Goal: Transaction & Acquisition: Purchase product/service

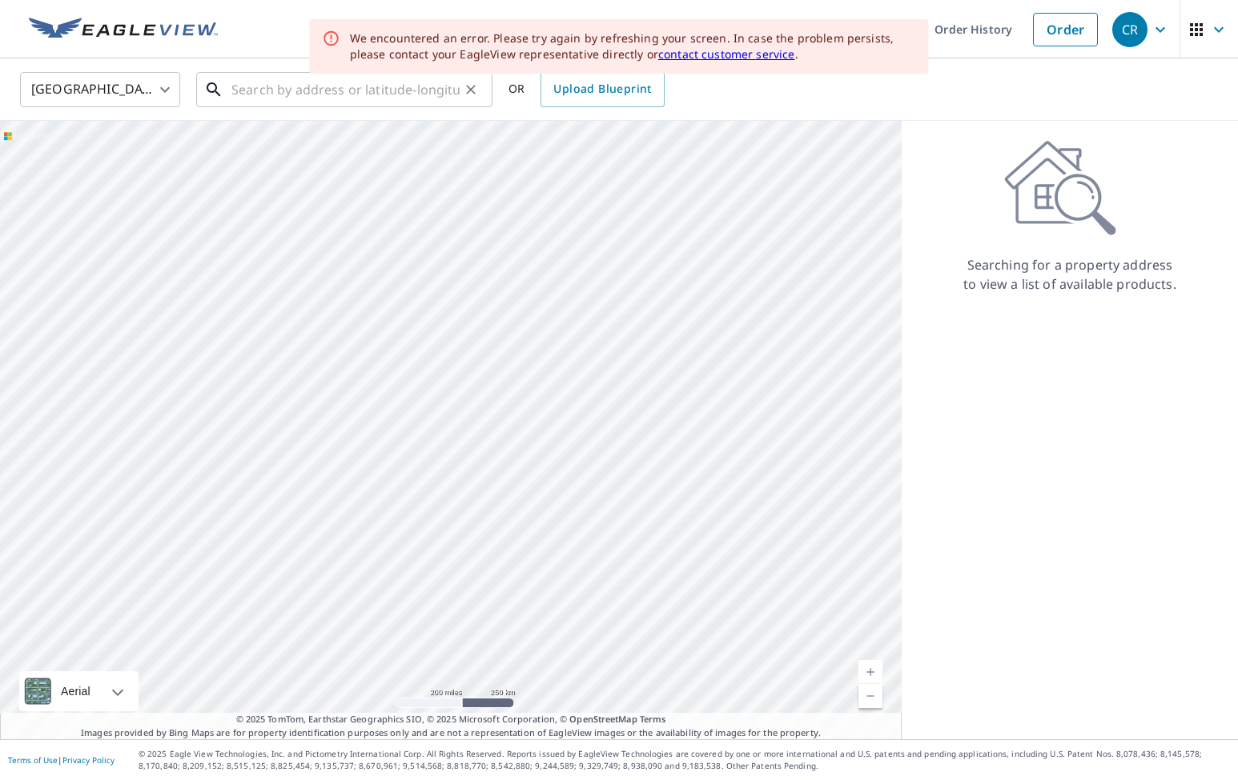
click at [323, 88] on input "text" at bounding box center [345, 89] width 228 height 45
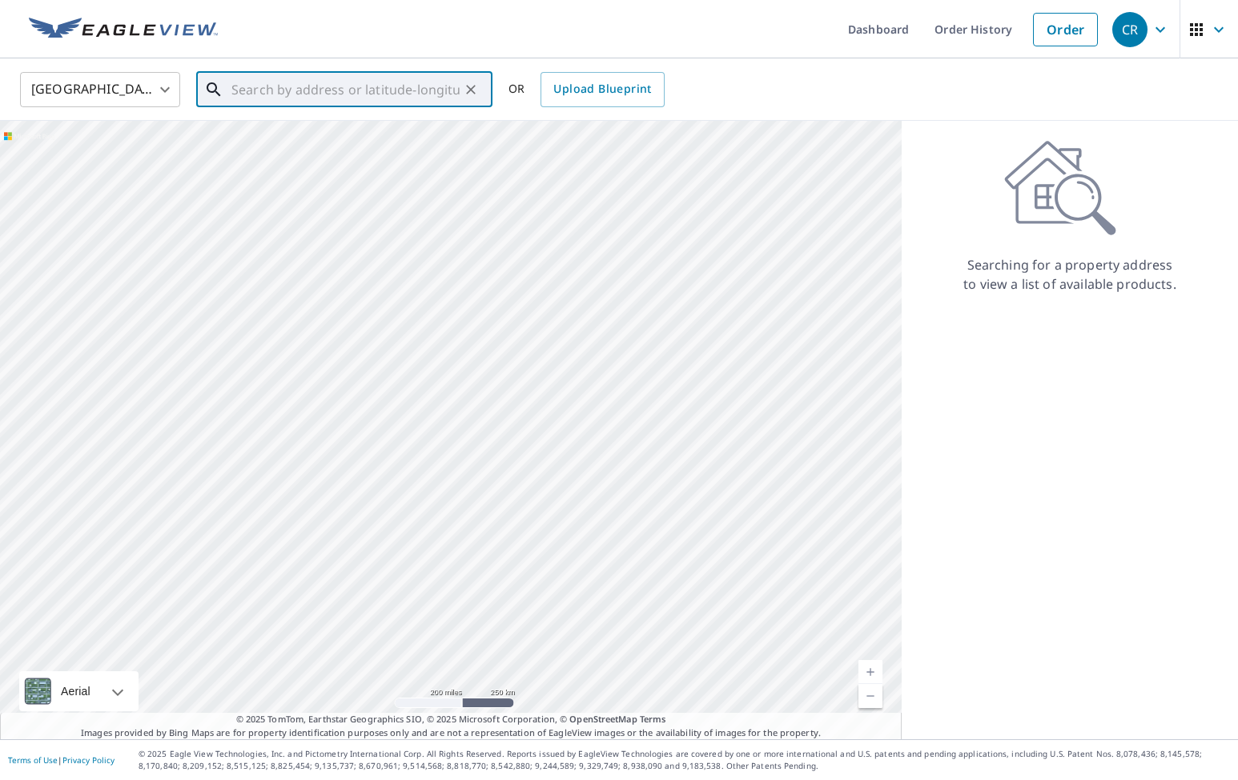
paste input "I can’t wait"
type input "I can’t wait"
click at [323, 87] on input "I can’t wait" at bounding box center [345, 89] width 228 height 45
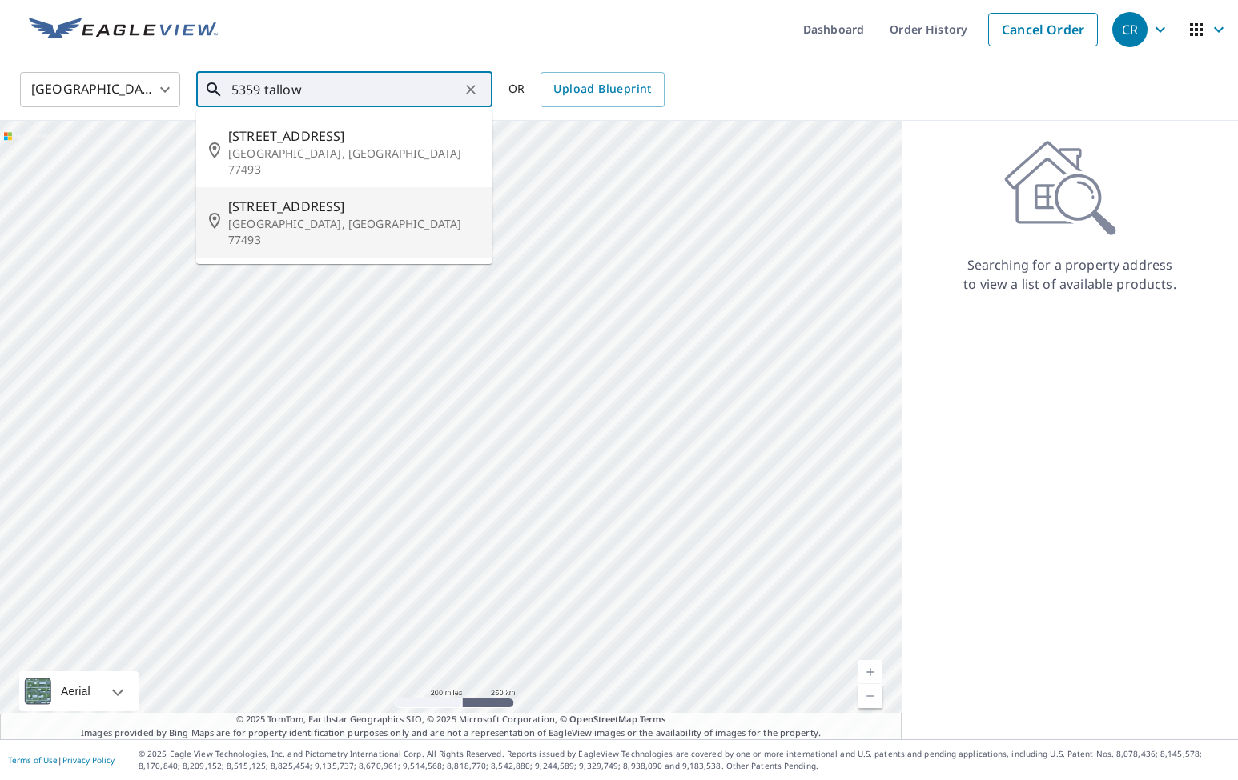
click at [259, 216] on li "[STREET_ADDRESS]" at bounding box center [344, 222] width 296 height 70
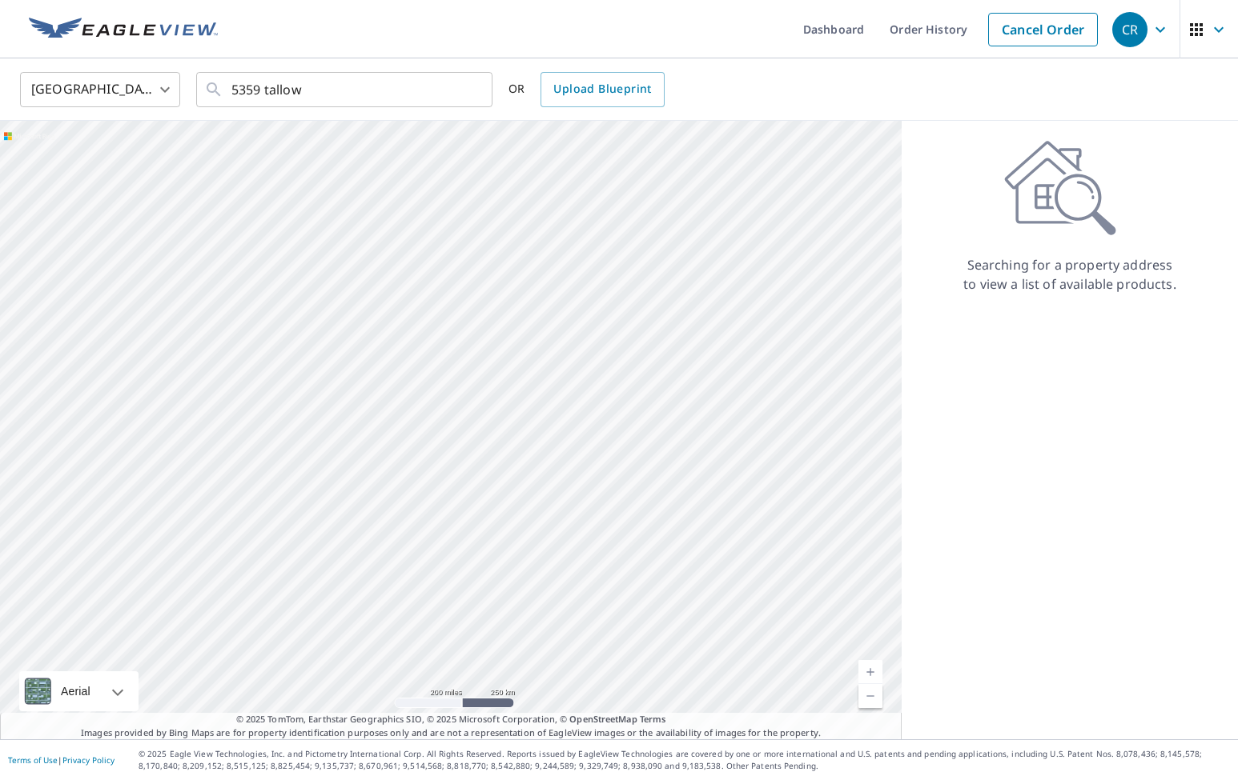
type input "[STREET_ADDRESS]"
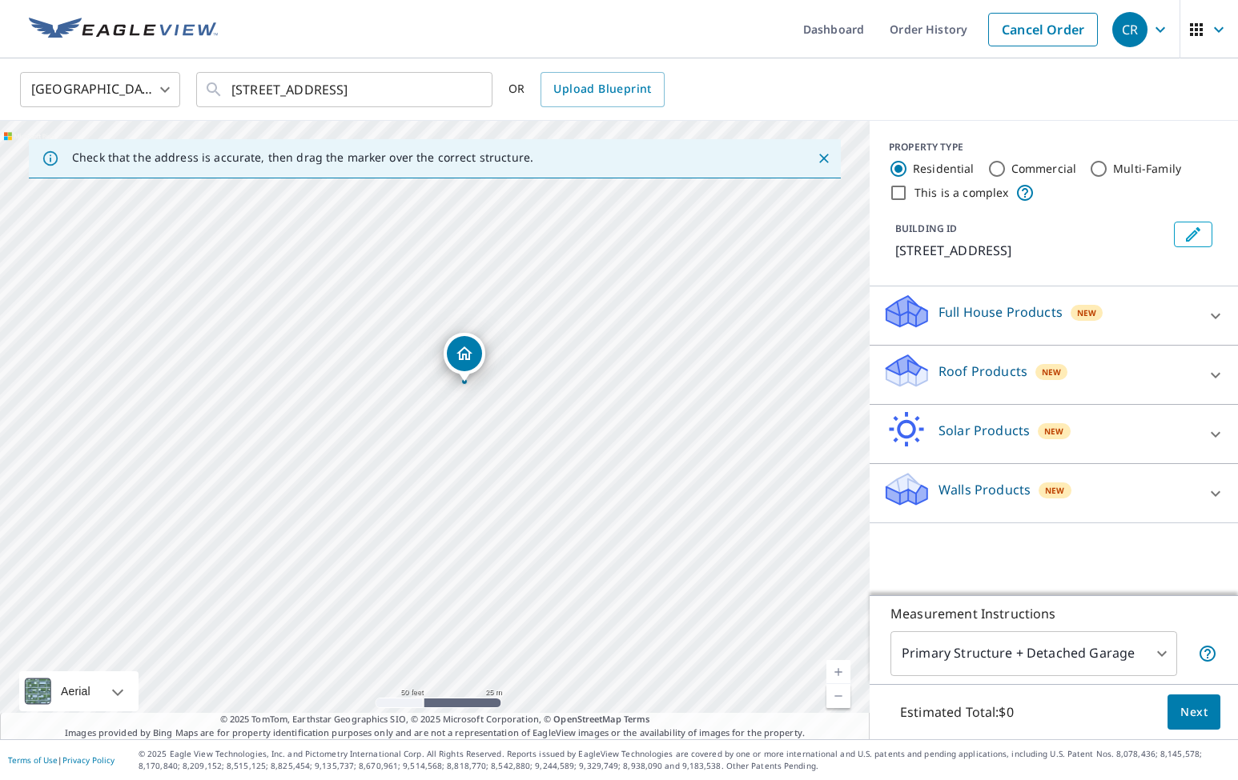
drag, startPoint x: 360, startPoint y: 438, endPoint x: 431, endPoint y: 435, distance: 70.5
click at [431, 435] on div "[STREET_ADDRESS]" at bounding box center [434, 430] width 869 height 619
click at [969, 371] on p "Roof Products" at bounding box center [982, 371] width 89 height 19
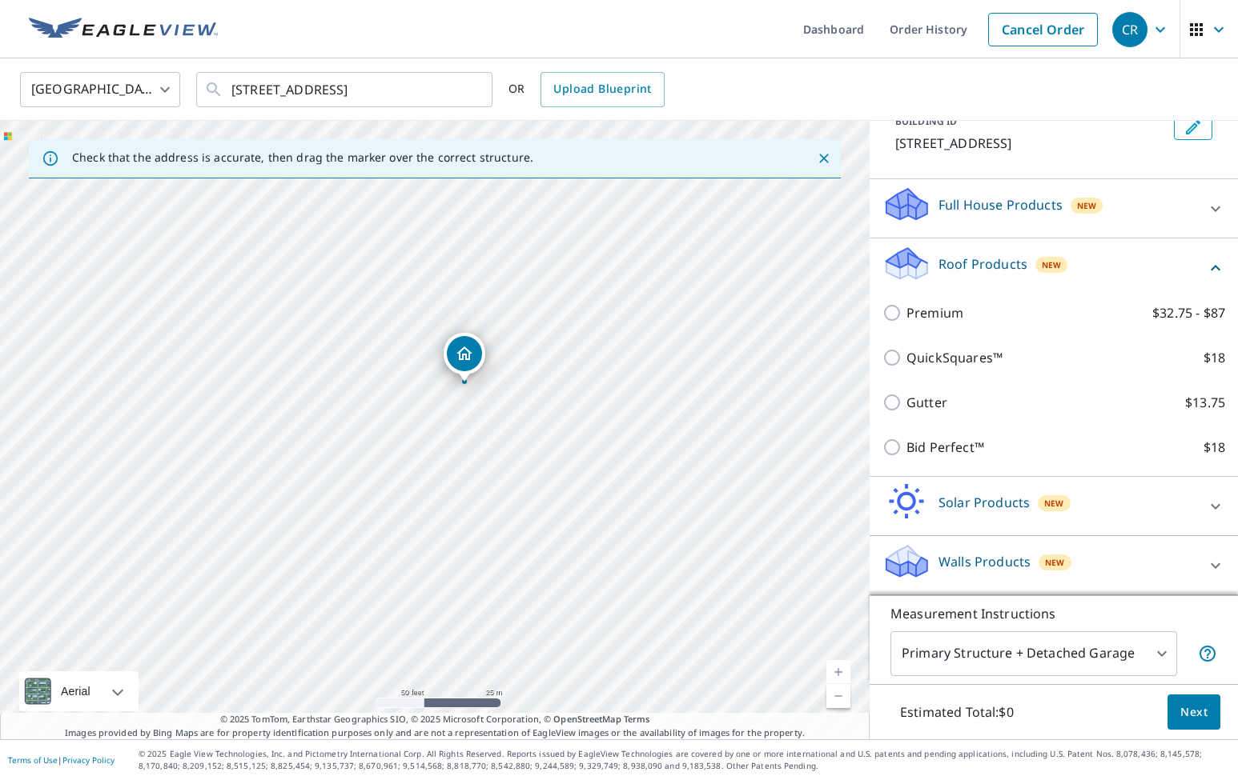
scroll to position [107, 0]
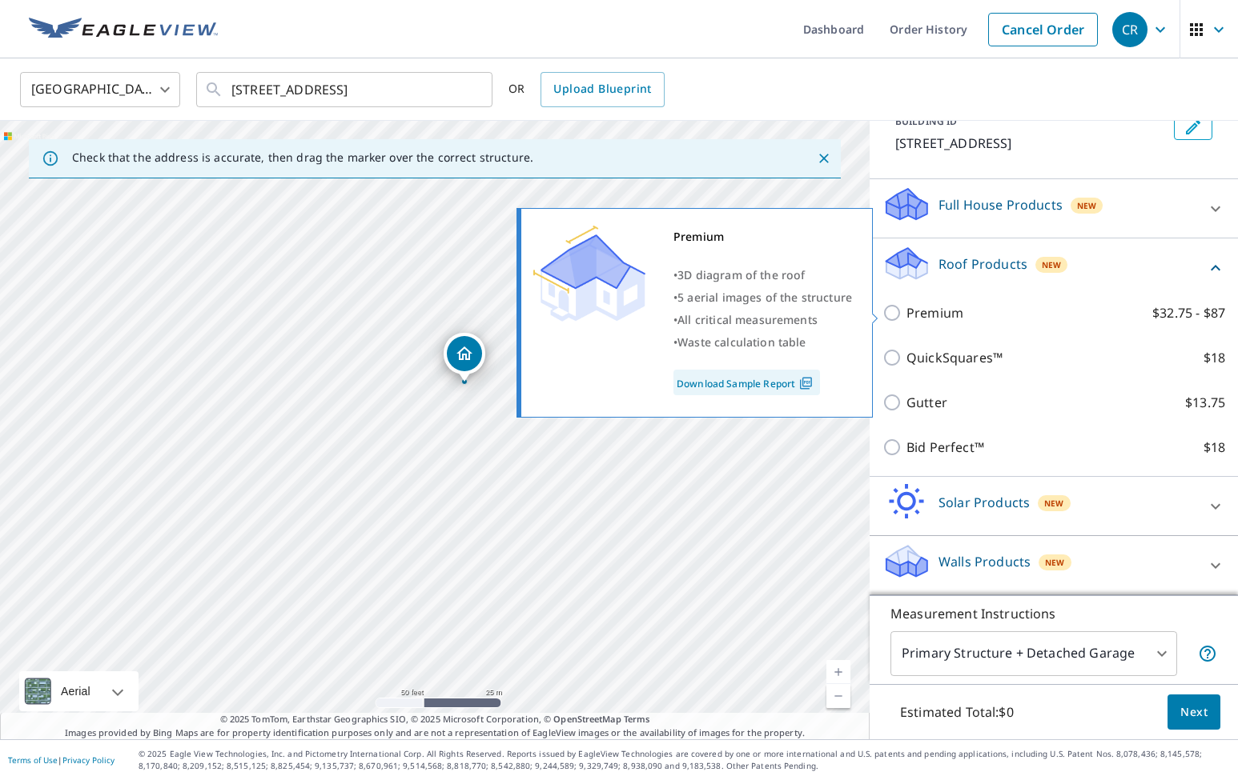
click at [948, 318] on p "Premium" at bounding box center [934, 312] width 57 height 19
click at [906, 318] on input "Premium $32.75 - $87" at bounding box center [894, 312] width 24 height 19
checkbox input "true"
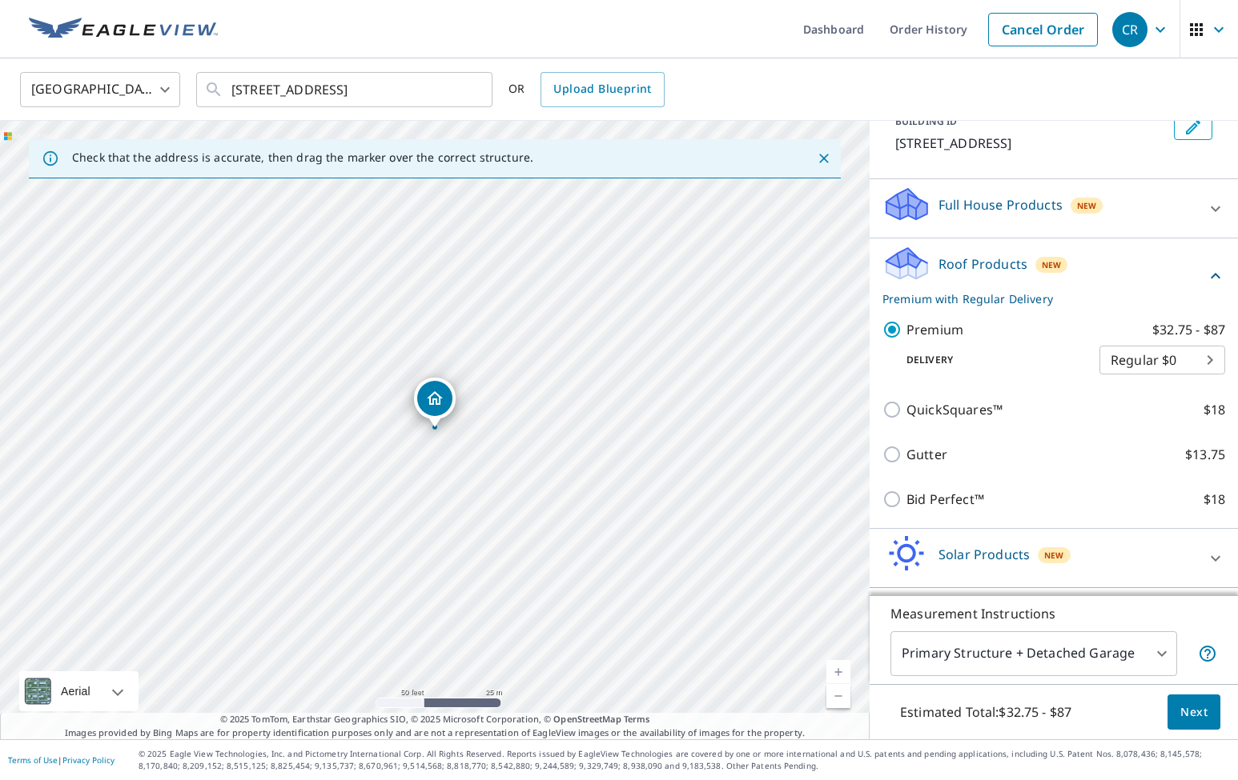
click at [1189, 358] on body "CR CR Dashboard Order History Cancel Order CR [GEOGRAPHIC_DATA] [GEOGRAPHIC_DAT…" at bounding box center [619, 390] width 1238 height 780
click at [1189, 352] on li "Regular $0" at bounding box center [1162, 360] width 126 height 29
click at [1193, 716] on span "Next" at bounding box center [1193, 713] width 27 height 20
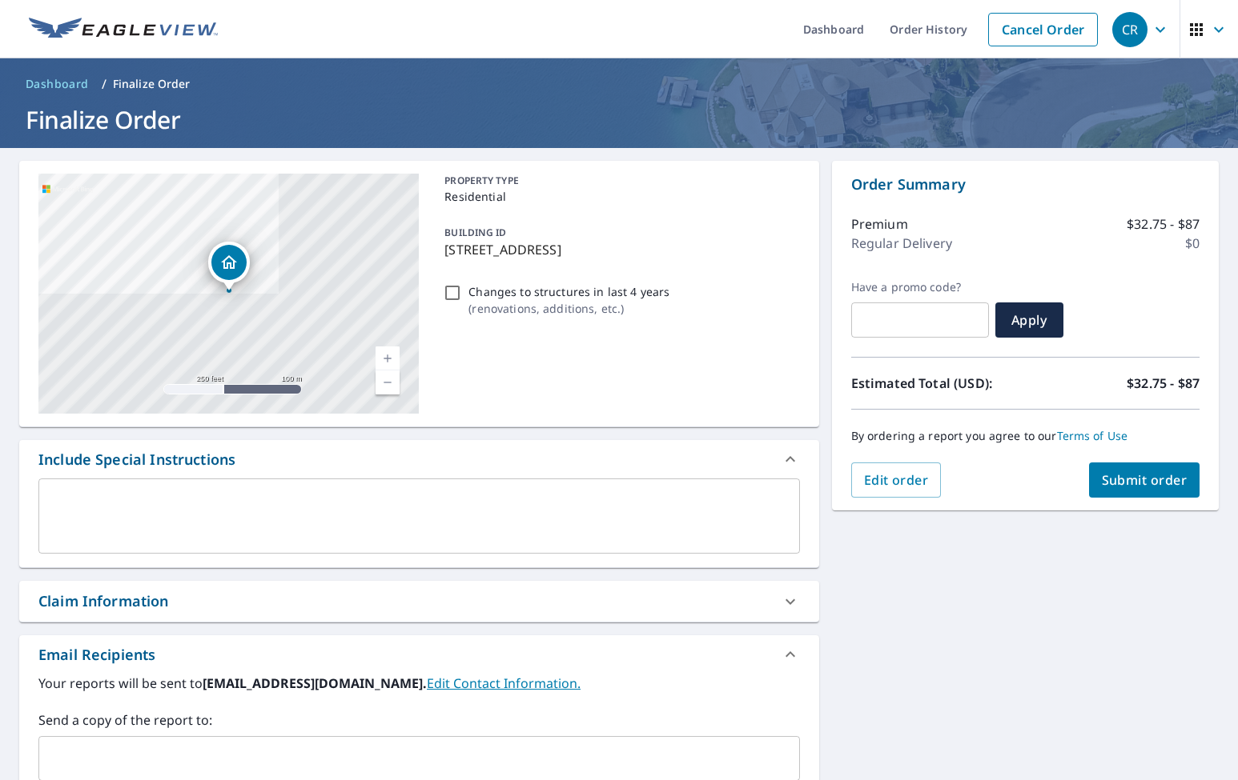
click at [1121, 481] on span "Submit order" at bounding box center [1144, 480] width 86 height 18
